Goal: Task Accomplishment & Management: Use online tool/utility

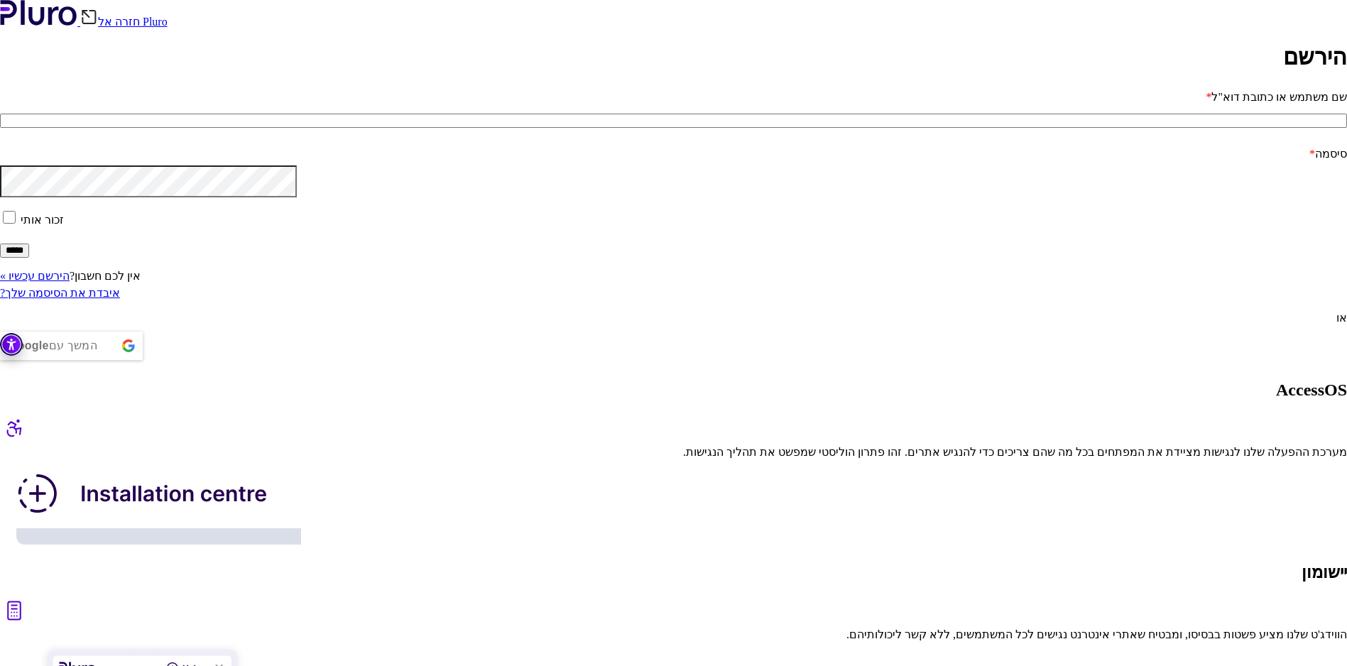
click at [143, 360] on div "המשך עם Google" at bounding box center [71, 345] width 143 height 28
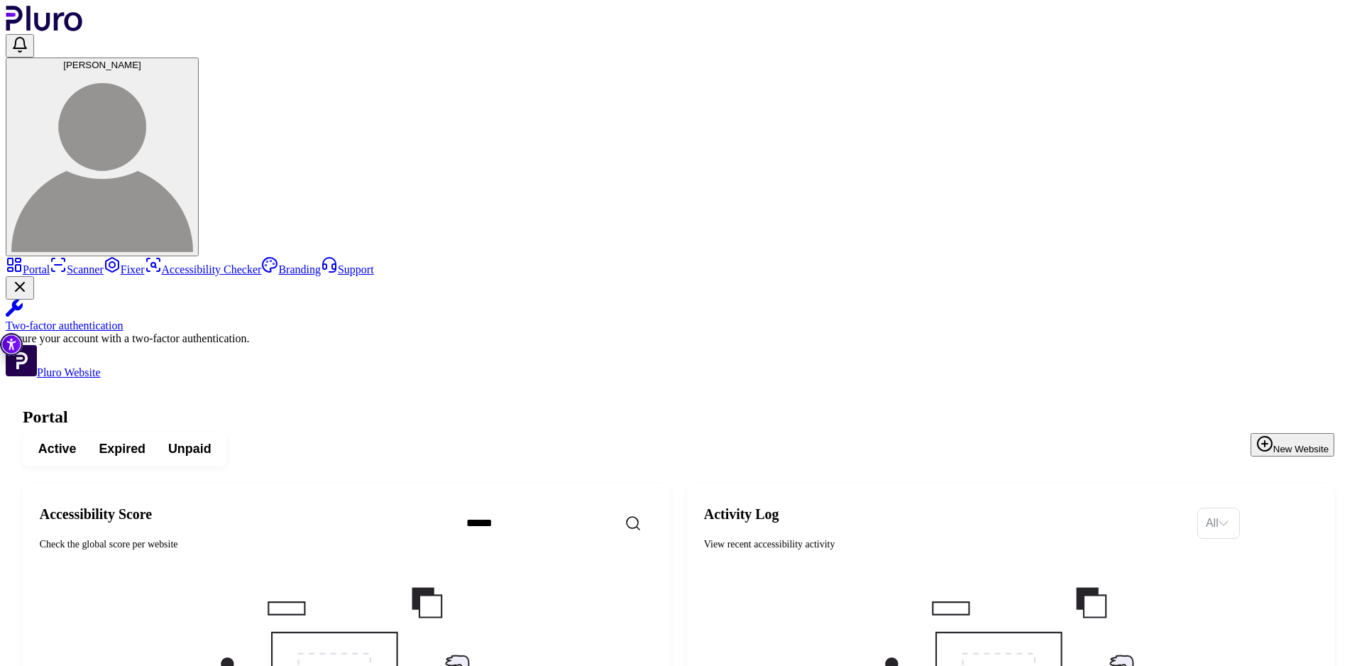
click at [1029, 580] on img at bounding box center [1011, 665] width 298 height 170
click at [1207, 508] on input "Set sorting" at bounding box center [1212, 523] width 13 height 30
click at [1206, 246] on div "Manual scans" at bounding box center [1252, 250] width 92 height 16
click at [28, 295] on icon "Close Two-factor authentication notification" at bounding box center [19, 286] width 17 height 17
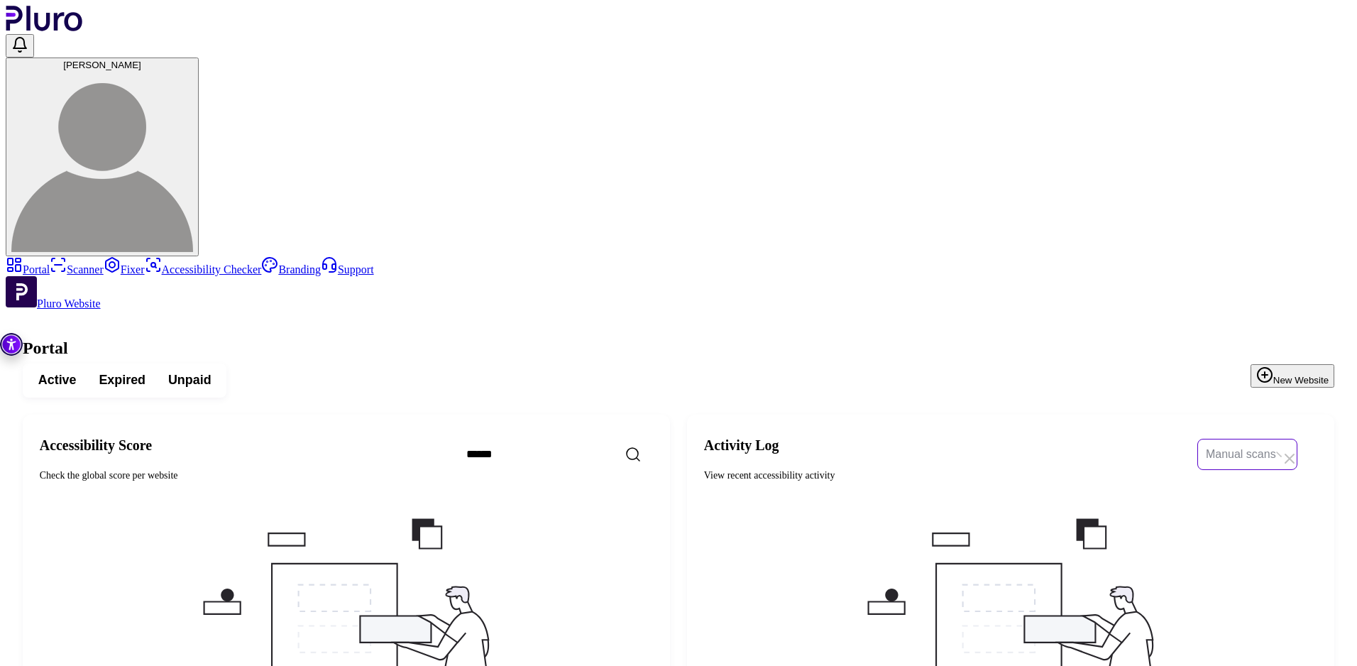
click at [1263, 439] on span "Manual scans" at bounding box center [1247, 454] width 83 height 30
click at [1214, 316] on div "Fixes" at bounding box center [1252, 315] width 92 height 16
